Goal: Task Accomplishment & Management: Manage account settings

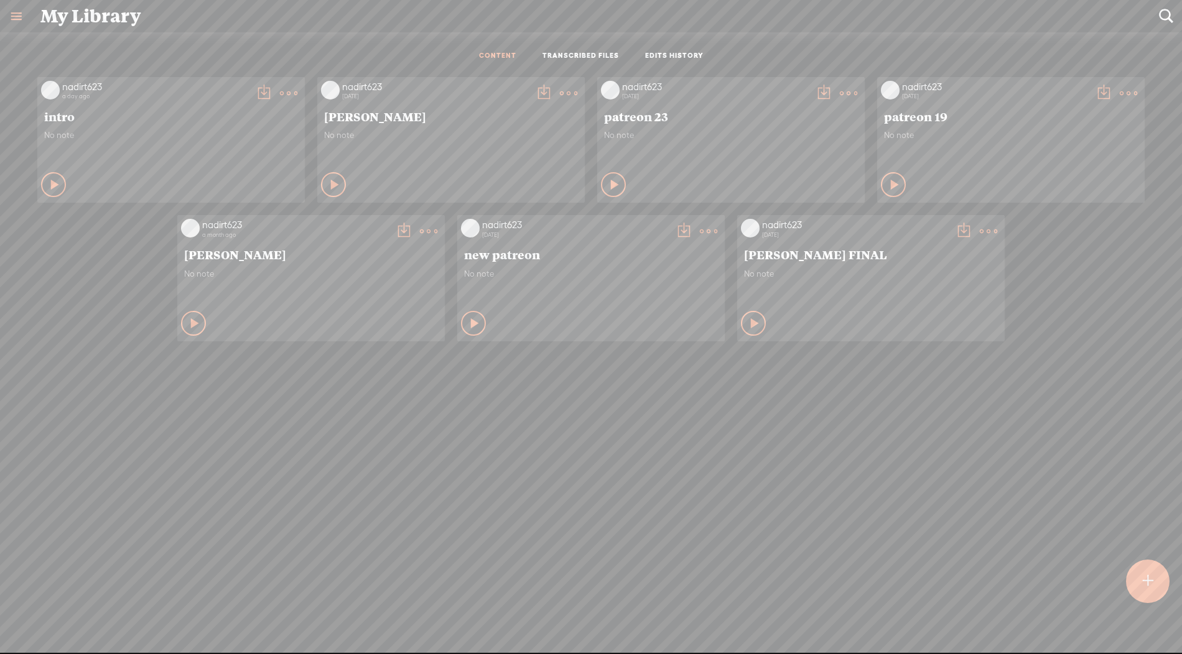
click at [290, 92] on t at bounding box center [288, 93] width 17 height 17
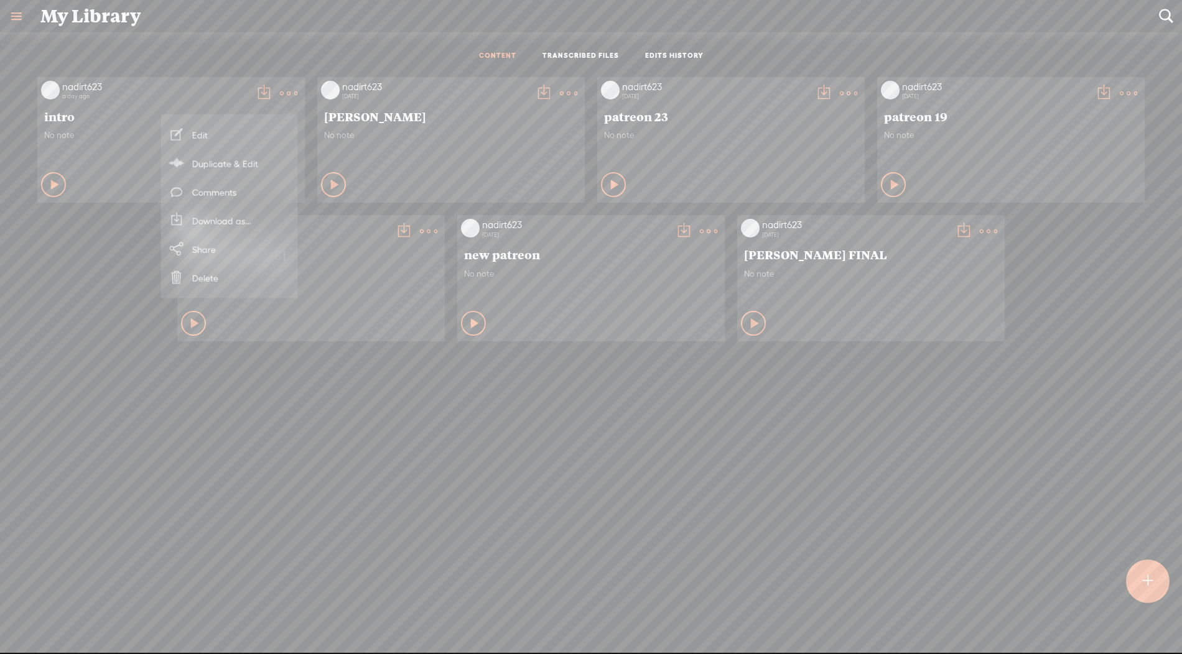
click at [228, 276] on link "Delete" at bounding box center [229, 278] width 124 height 29
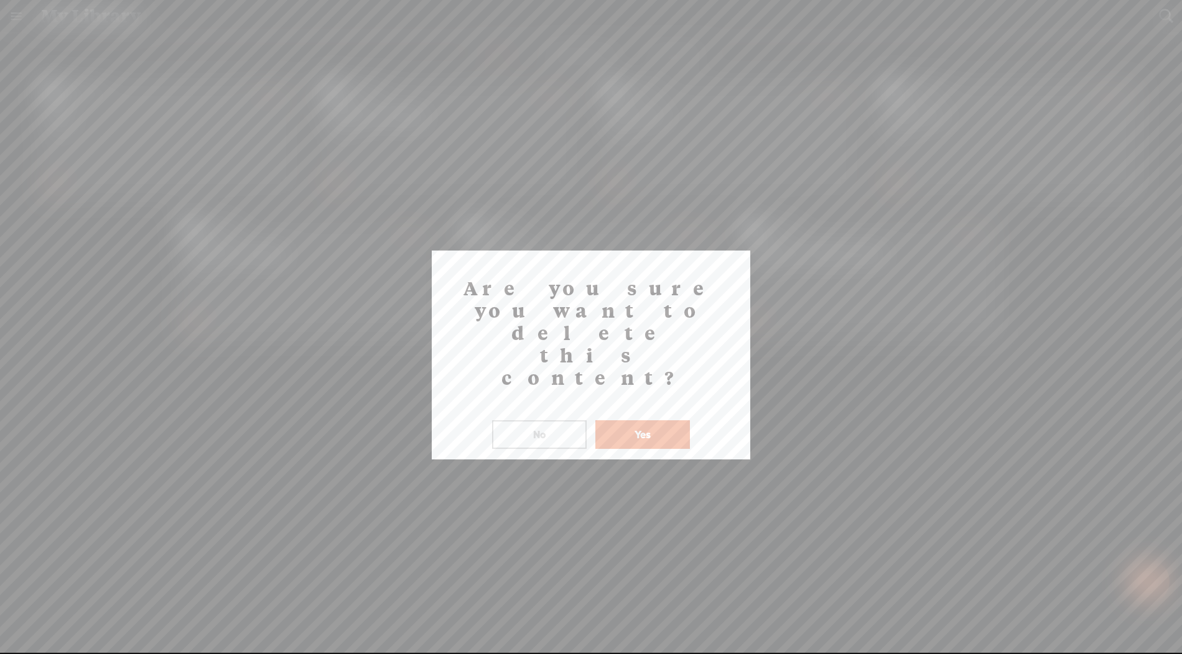
click at [673, 420] on button "Yes" at bounding box center [642, 434] width 95 height 29
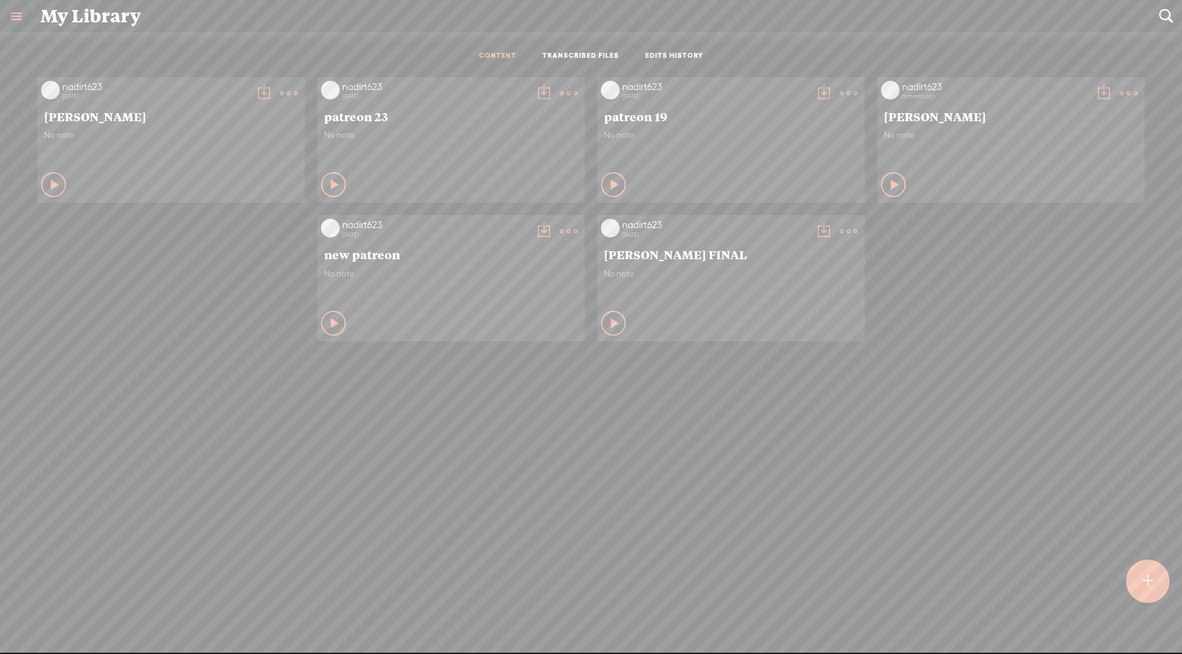
click at [285, 91] on t at bounding box center [288, 93] width 17 height 17
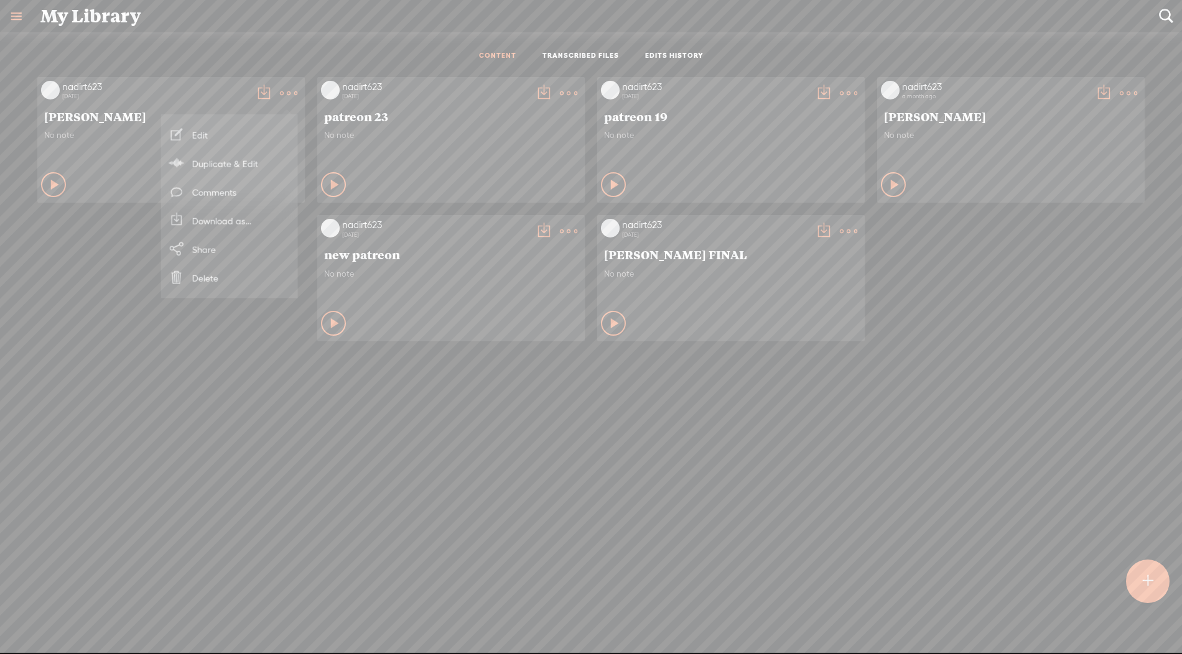
click at [249, 217] on link "Download as..." at bounding box center [229, 220] width 124 height 29
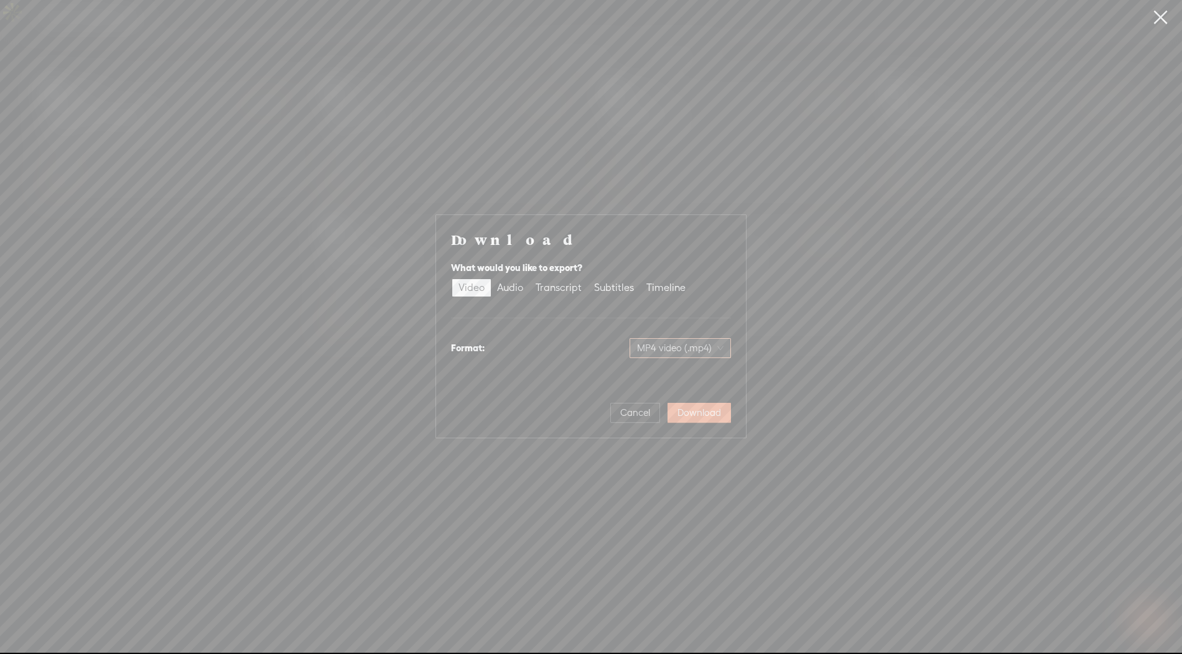
click at [670, 346] on span "MP4 video (.mp4)" at bounding box center [680, 348] width 86 height 19
click at [706, 420] on button "Download" at bounding box center [698, 413] width 63 height 20
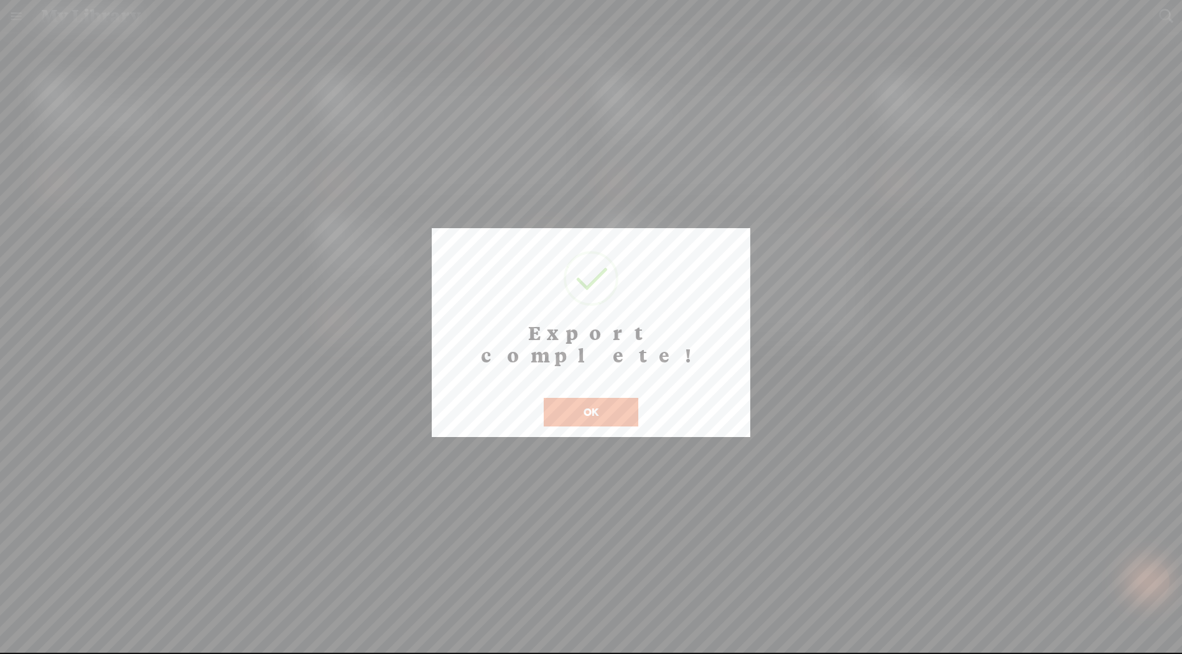
click at [593, 398] on button "OK" at bounding box center [591, 412] width 95 height 29
